Goal: Navigation & Orientation: Find specific page/section

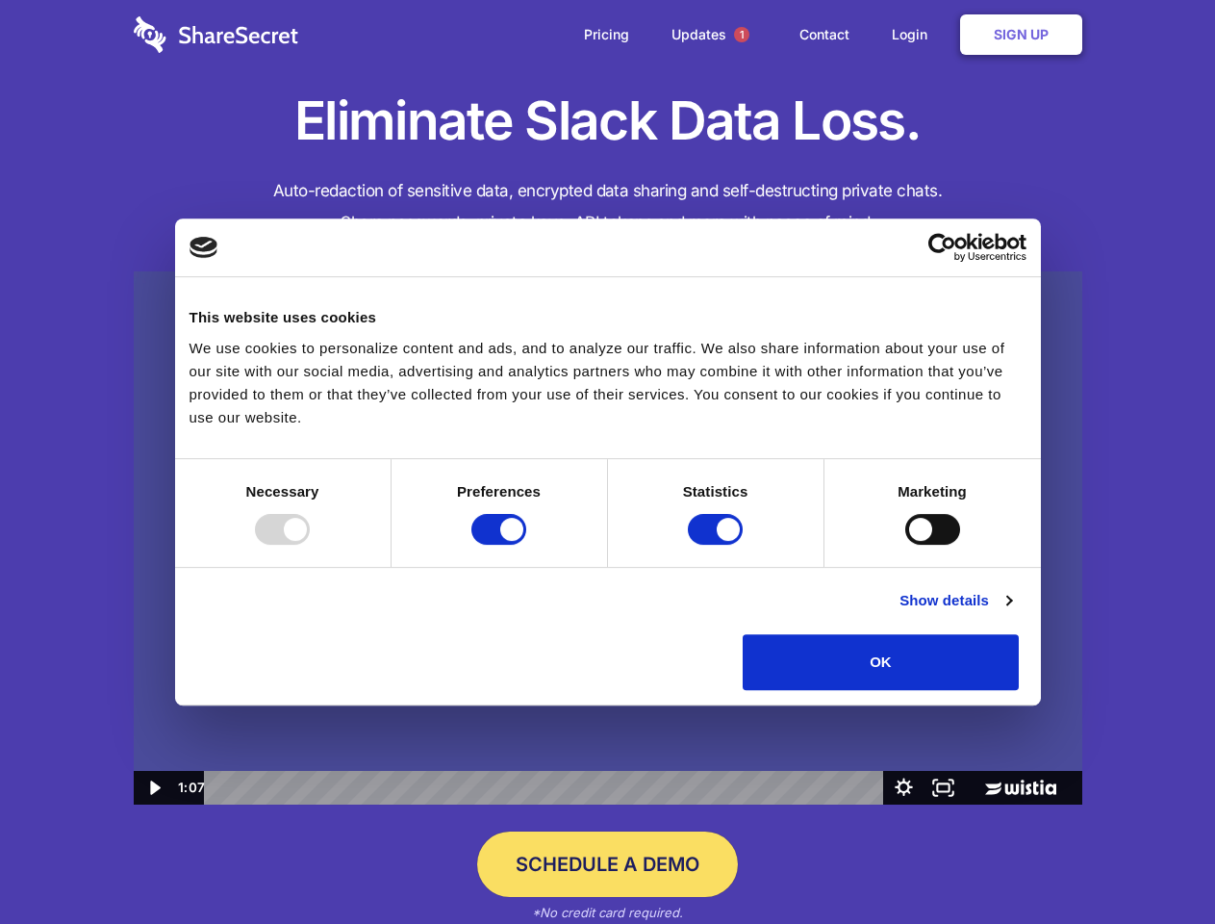
click at [607, 462] on img at bounding box center [608, 538] width 949 height 534
click at [310, 545] on div at bounding box center [282, 529] width 55 height 31
click at [526, 545] on input "Preferences" at bounding box center [499, 529] width 55 height 31
checkbox input "false"
click at [718, 545] on input "Statistics" at bounding box center [715, 529] width 55 height 31
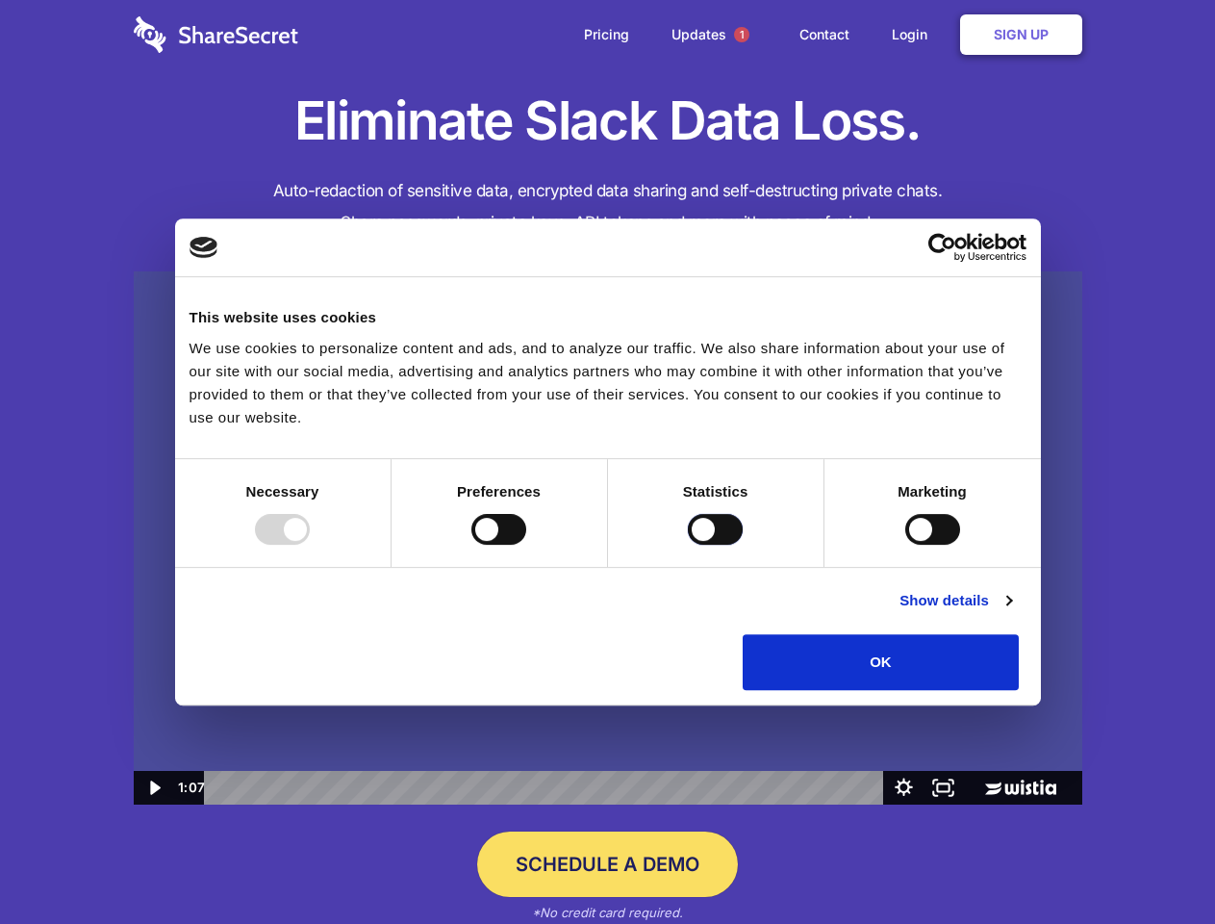
checkbox input "false"
click at [906, 545] on input "Marketing" at bounding box center [933, 529] width 55 height 31
checkbox input "true"
click at [1011, 612] on link "Show details" at bounding box center [956, 600] width 112 height 23
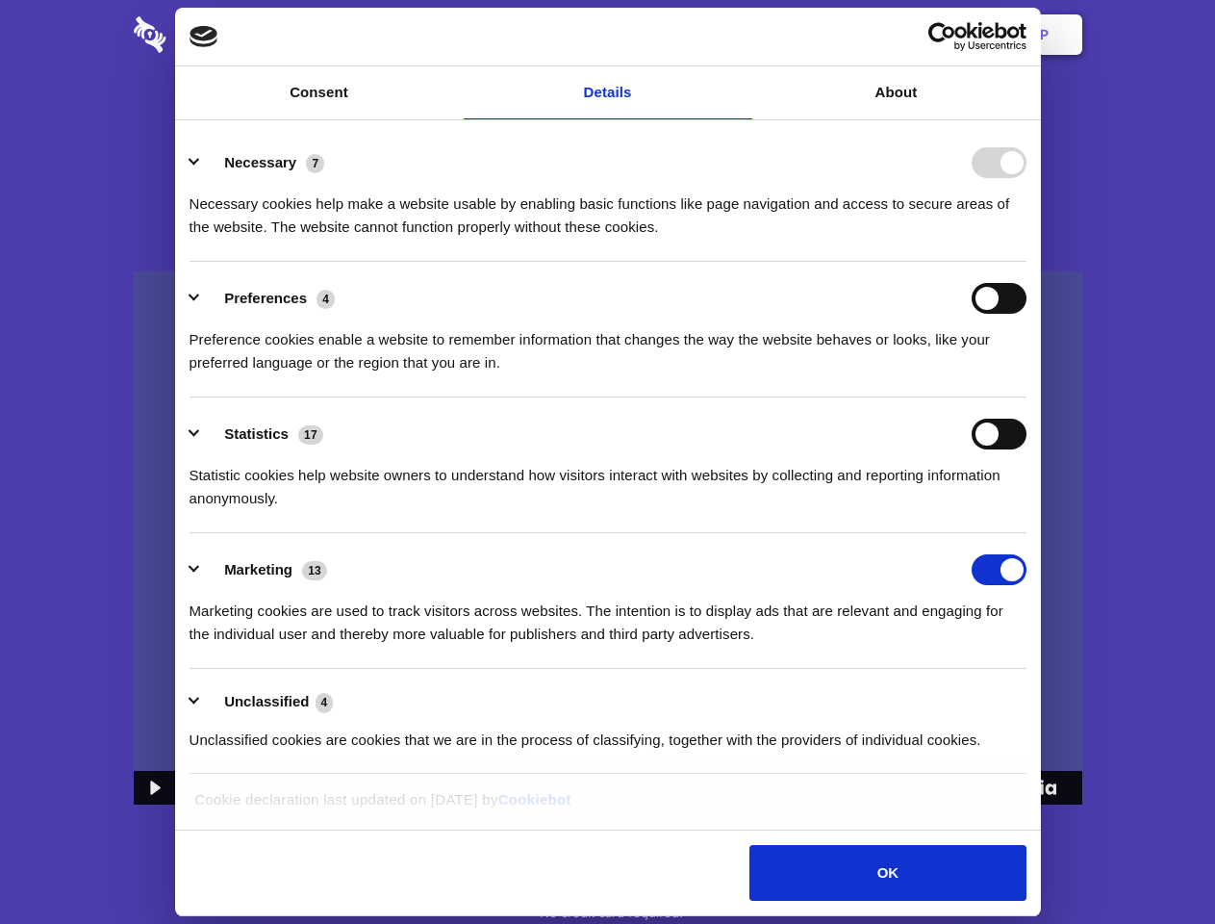
click at [1027, 262] on li "Necessary 7 Necessary cookies help make a website usable by enabling basic func…" at bounding box center [608, 194] width 837 height 136
click at [741, 35] on span "1" at bounding box center [741, 34] width 15 height 15
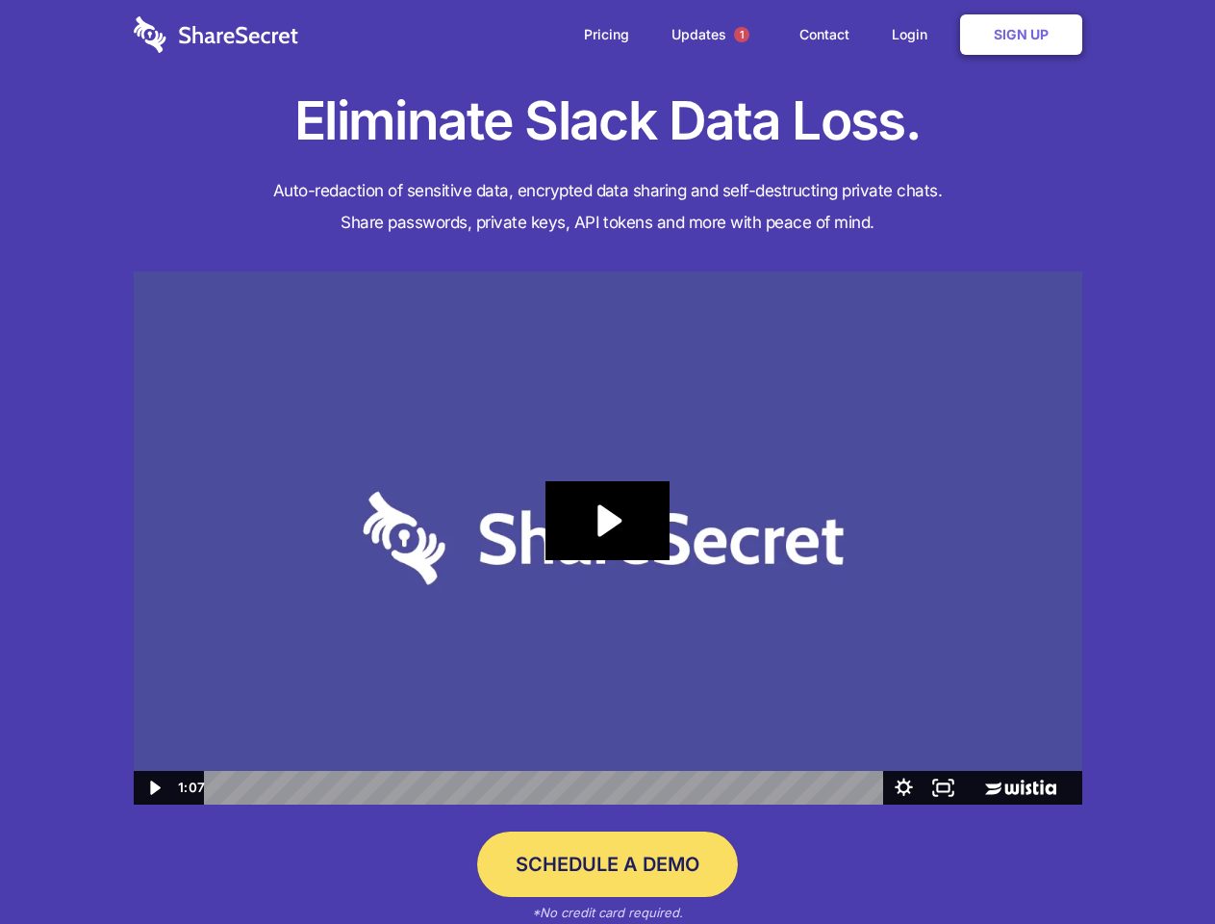
click at [608, 538] on icon "Play Video: Sharesecret Slack Extension" at bounding box center [607, 520] width 123 height 79
